Goal: Task Accomplishment & Management: Manage account settings

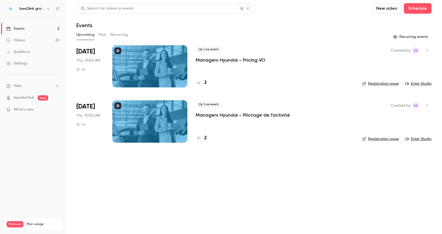
click at [146, 69] on div at bounding box center [149, 66] width 75 height 42
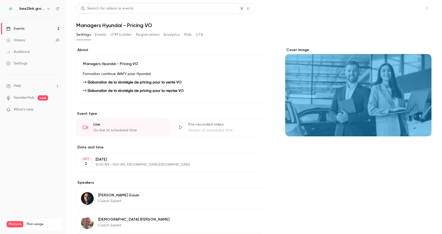
click at [403, 8] on button "Share" at bounding box center [408, 8] width 21 height 11
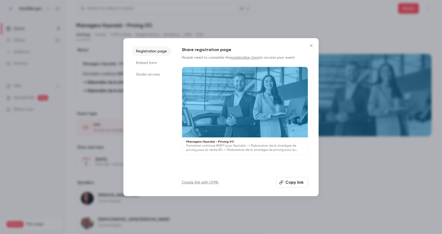
click at [312, 44] on icon "Close" at bounding box center [311, 45] width 6 height 4
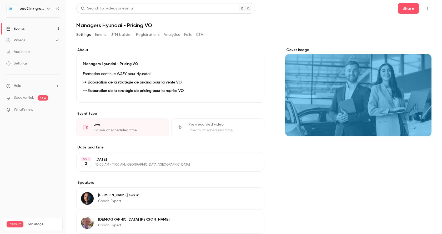
click at [308, 107] on div "Cover image" at bounding box center [358, 91] width 146 height 89
click at [0, 0] on input "Cover image" at bounding box center [0, 0] width 0 height 0
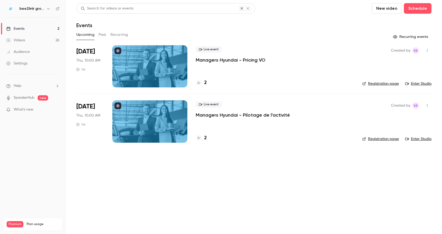
click at [424, 84] on link "Enter Studio" at bounding box center [418, 83] width 26 height 5
click at [216, 59] on p "Managers Hyundai - Pricing VO" at bounding box center [231, 60] width 70 height 6
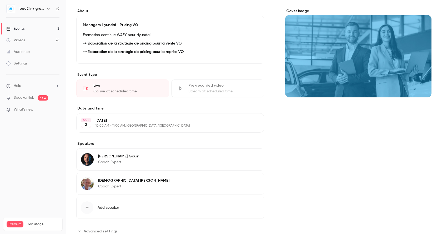
scroll to position [30, 0]
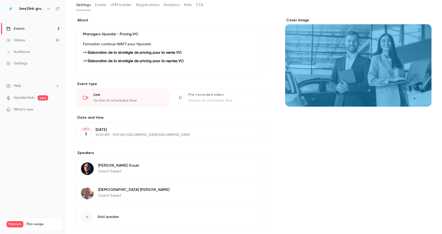
click at [104, 99] on div "Go live at scheduled time" at bounding box center [127, 100] width 69 height 5
click at [95, 95] on div "Live" at bounding box center [127, 94] width 69 height 5
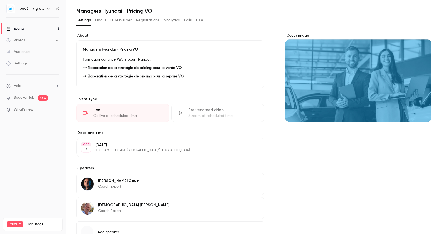
scroll to position [0, 0]
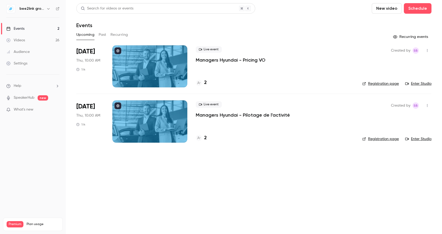
click at [423, 82] on link "Enter Studio" at bounding box center [418, 83] width 26 height 5
click at [384, 84] on link "Registration page" at bounding box center [380, 83] width 37 height 5
click at [147, 62] on div at bounding box center [149, 66] width 75 height 42
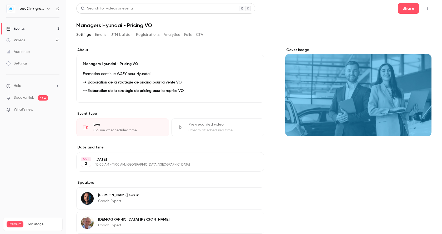
click at [249, 94] on button "Edit" at bounding box center [247, 92] width 19 height 8
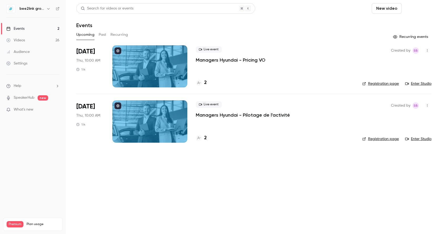
click at [419, 8] on button "Schedule" at bounding box center [418, 8] width 28 height 11
click at [385, 7] on div at bounding box center [221, 117] width 442 height 234
click at [419, 7] on button "Schedule" at bounding box center [418, 8] width 28 height 11
click at [401, 22] on div "One time event" at bounding box center [407, 22] width 40 height 5
click at [408, 83] on icon at bounding box center [407, 84] width 4 height 2
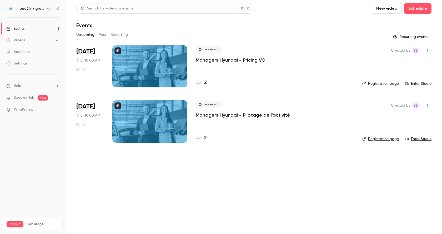
click at [404, 36] on button "Recurring events" at bounding box center [410, 37] width 41 height 8
click at [87, 36] on button "Upcoming" at bounding box center [85, 34] width 18 height 8
click at [103, 35] on button "Past" at bounding box center [103, 34] width 8 height 8
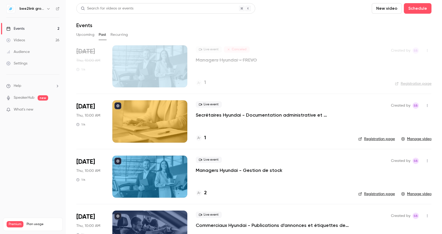
click at [120, 34] on button "Recurring" at bounding box center [119, 34] width 18 height 8
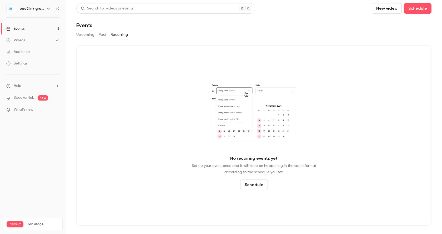
click at [86, 34] on button "Upcoming" at bounding box center [85, 34] width 18 height 8
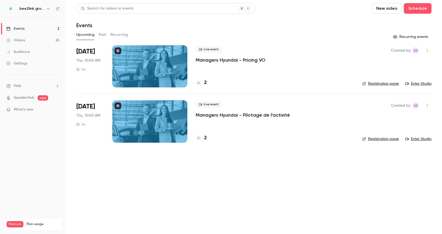
click at [425, 139] on link "Enter Studio" at bounding box center [418, 138] width 26 height 5
click at [22, 64] on div "Settings" at bounding box center [16, 63] width 21 height 5
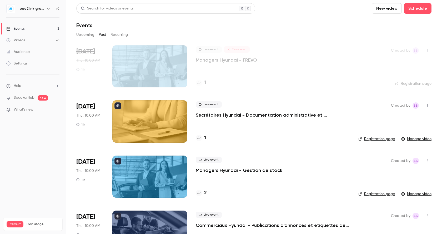
click at [159, 120] on div at bounding box center [149, 121] width 75 height 42
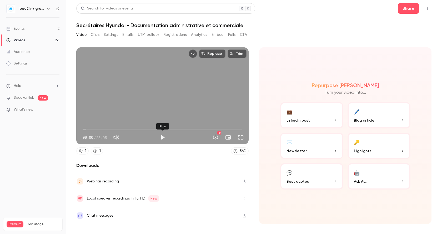
click at [162, 137] on button "Play" at bounding box center [162, 137] width 11 height 11
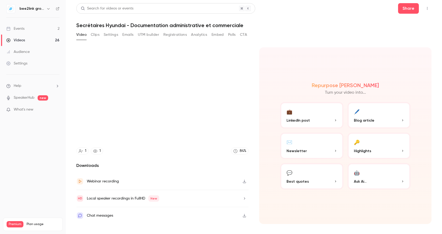
type input "*****"
click at [16, 27] on div "Events" at bounding box center [15, 28] width 18 height 5
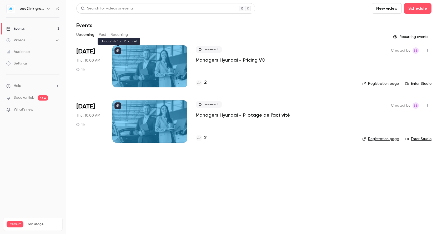
click at [118, 49] on button at bounding box center [117, 50] width 7 height 7
click at [116, 50] on icon at bounding box center [117, 50] width 3 height 3
click at [407, 37] on button "Recurring events" at bounding box center [410, 37] width 41 height 8
click at [420, 82] on link "Enter Studio" at bounding box center [418, 83] width 26 height 5
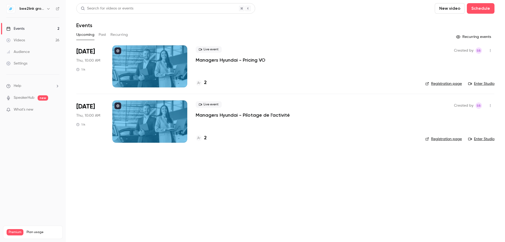
click at [483, 84] on link "Enter Studio" at bounding box center [481, 83] width 26 height 5
click at [487, 84] on link "Enter Studio" at bounding box center [481, 83] width 26 height 5
click at [487, 83] on link "Enter Studio" at bounding box center [481, 83] width 26 height 5
click at [365, 62] on div "Live event Managers Hyundai - Pricing VO" at bounding box center [306, 54] width 221 height 17
click at [486, 84] on link "Enter Studio" at bounding box center [481, 83] width 26 height 5
